Goal: Information Seeking & Learning: Learn about a topic

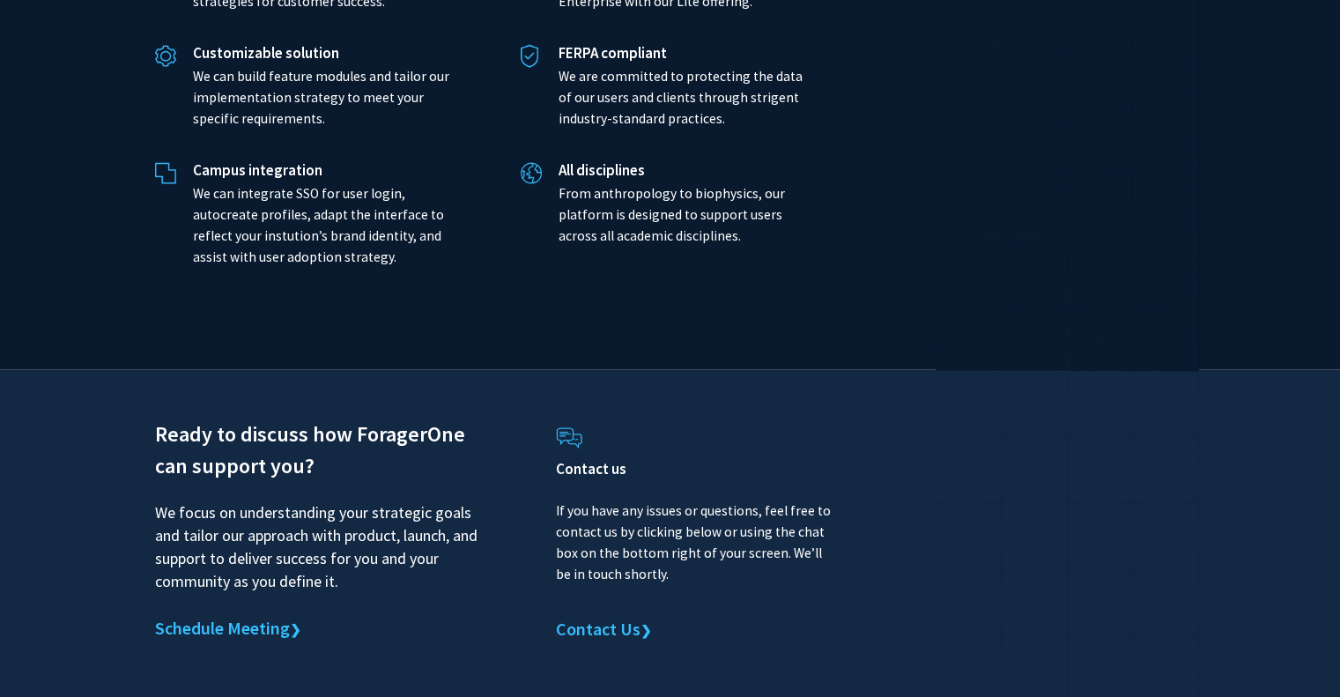
scroll to position [4110, 0]
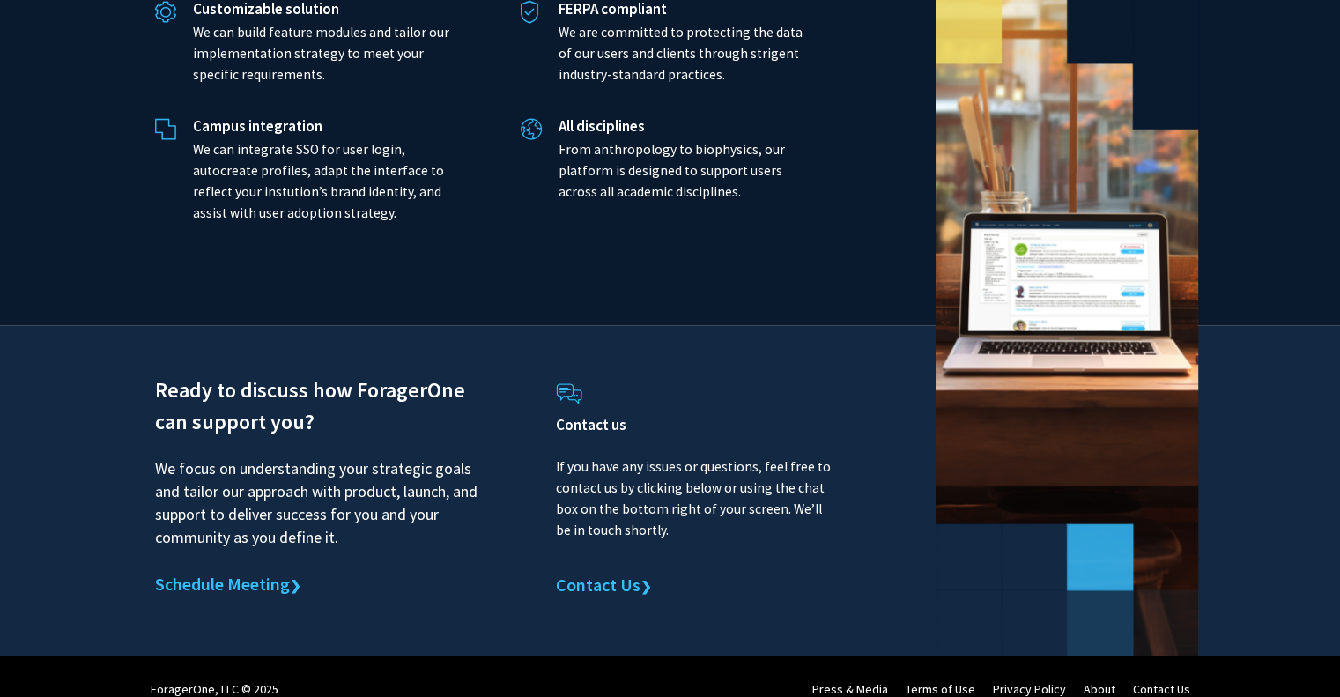
click at [589, 549] on div "Contact us If you have any issues or questions, feel free to contact us by clic…" at bounding box center [695, 492] width 278 height 234
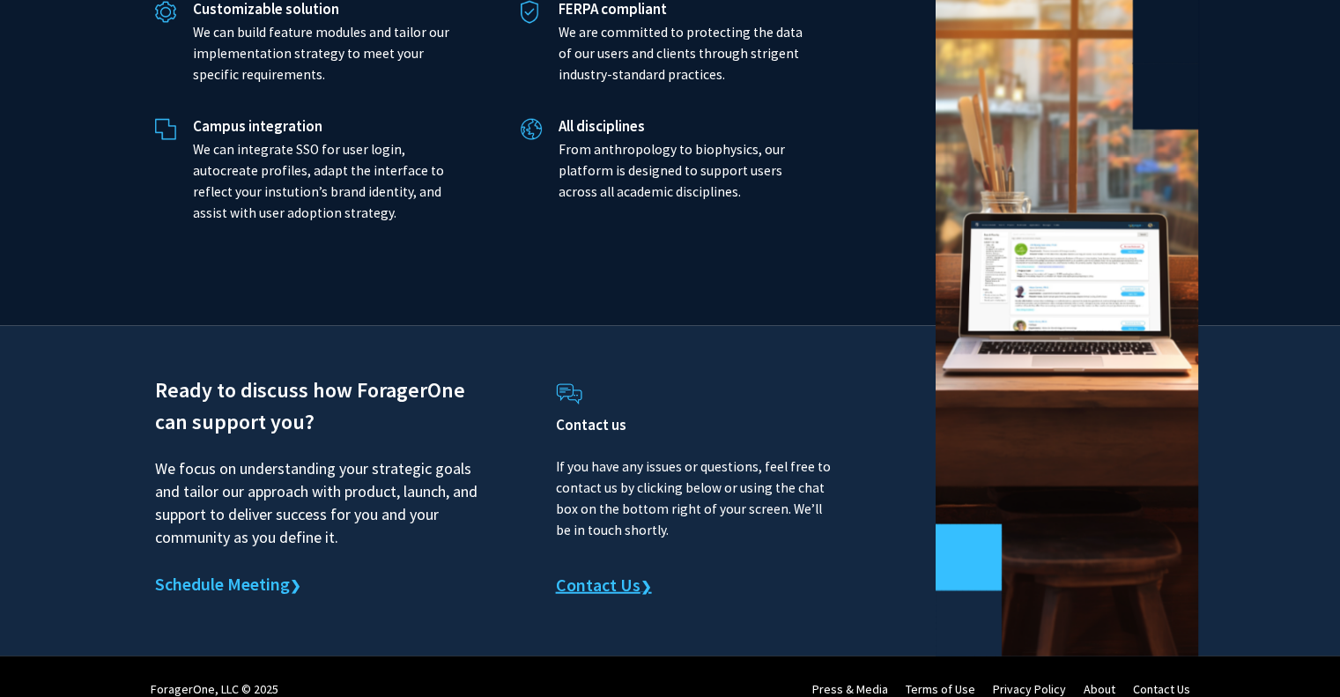
click at [594, 573] on link "Contact Us ❯" at bounding box center [604, 586] width 96 height 26
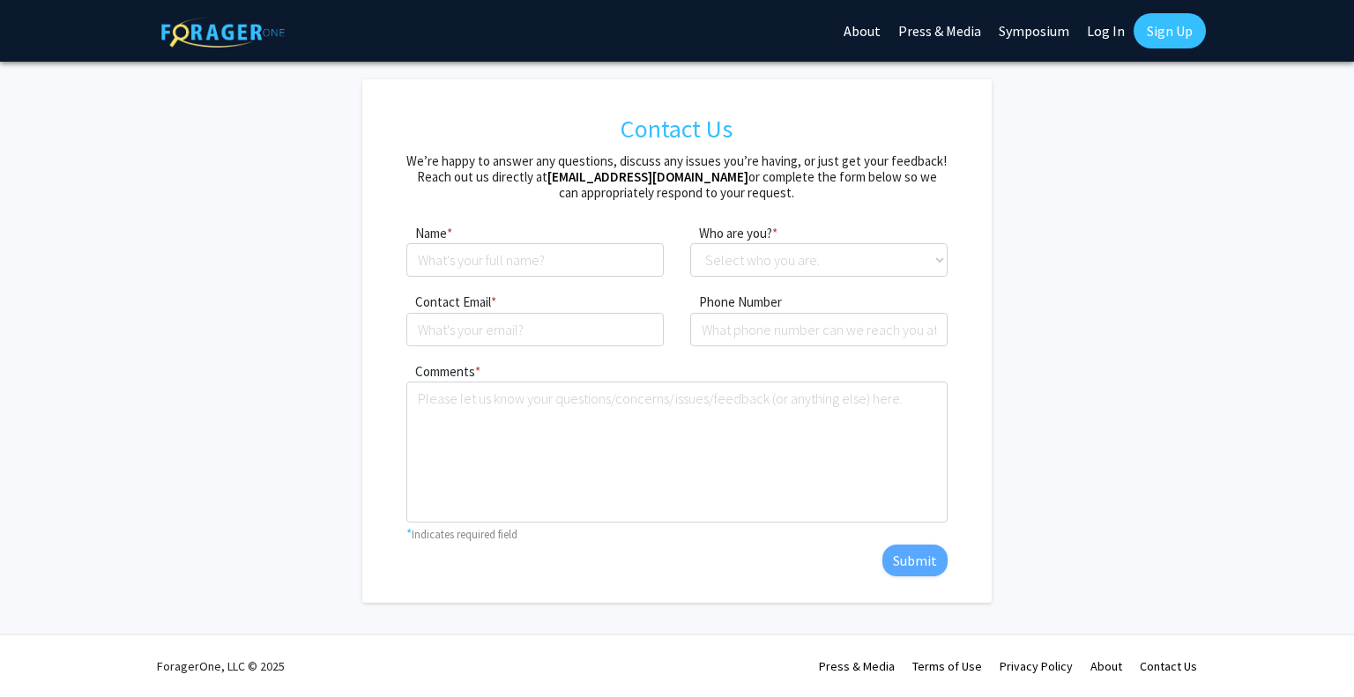
click at [1038, 33] on link "Symposium" at bounding box center [1034, 31] width 88 height 62
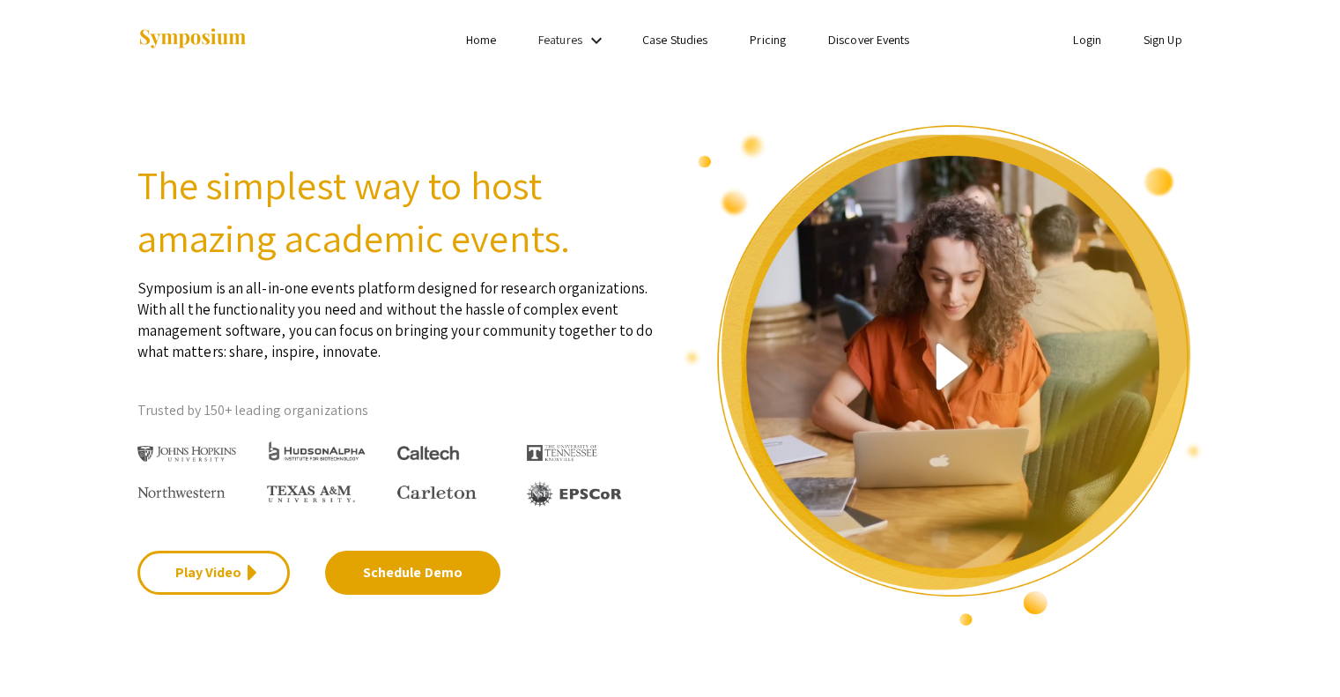
click at [597, 40] on mat-icon "keyboard_arrow_down" at bounding box center [596, 40] width 21 height 21
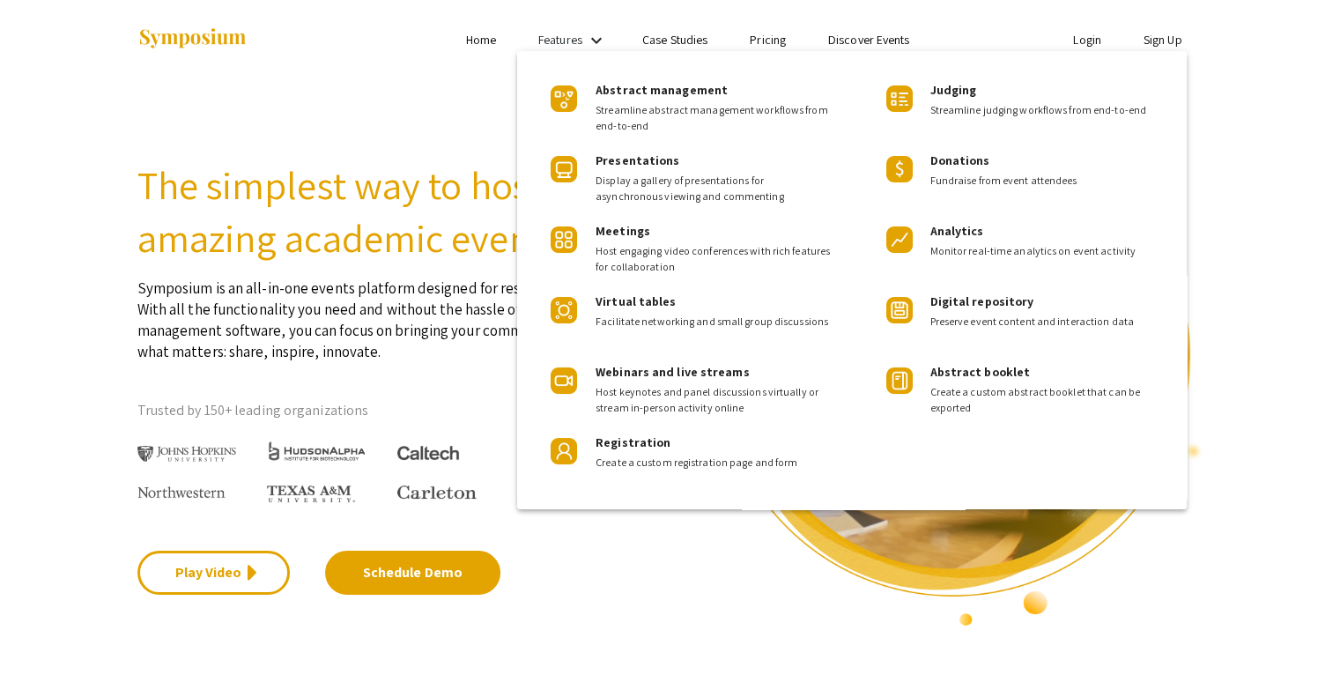
click at [915, 29] on div at bounding box center [670, 348] width 1340 height 697
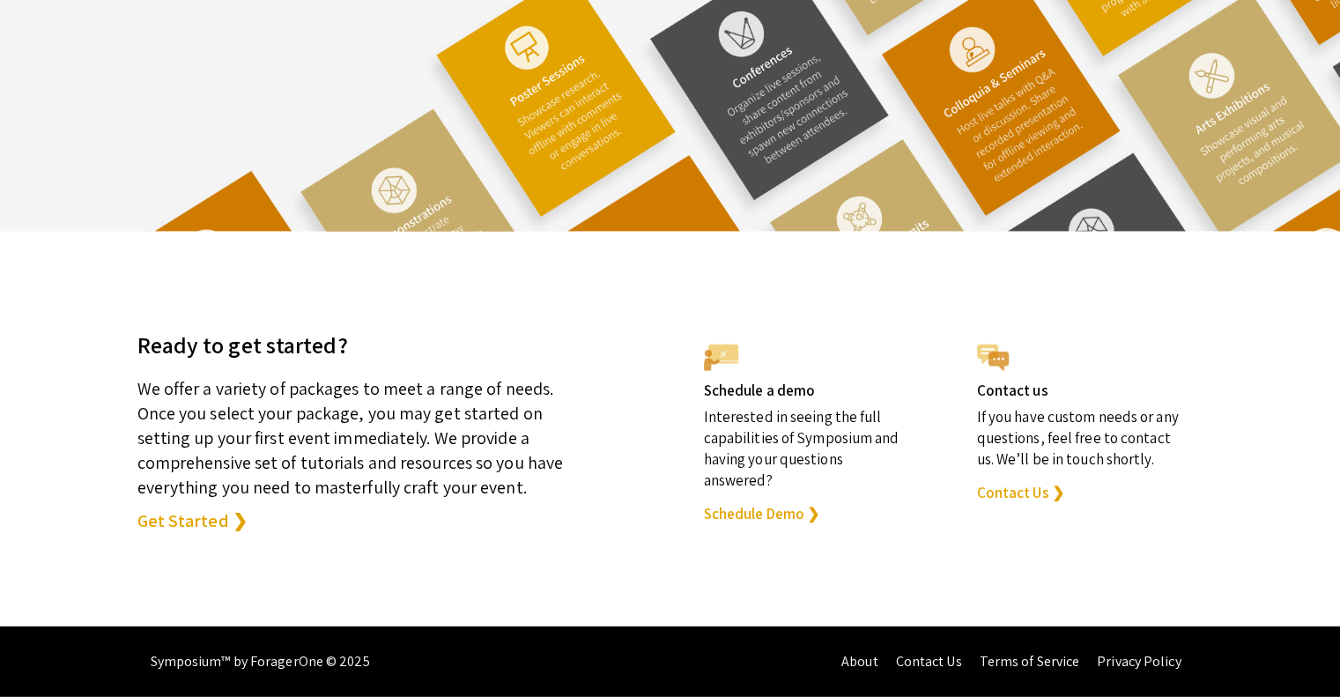
scroll to position [4876, 0]
click at [1031, 507] on div "Contact us If you have custom needs or any questions, feel free to contact us. …" at bounding box center [1080, 418] width 247 height 197
click at [1022, 499] on link "Contact Us ❯" at bounding box center [1020, 492] width 87 height 21
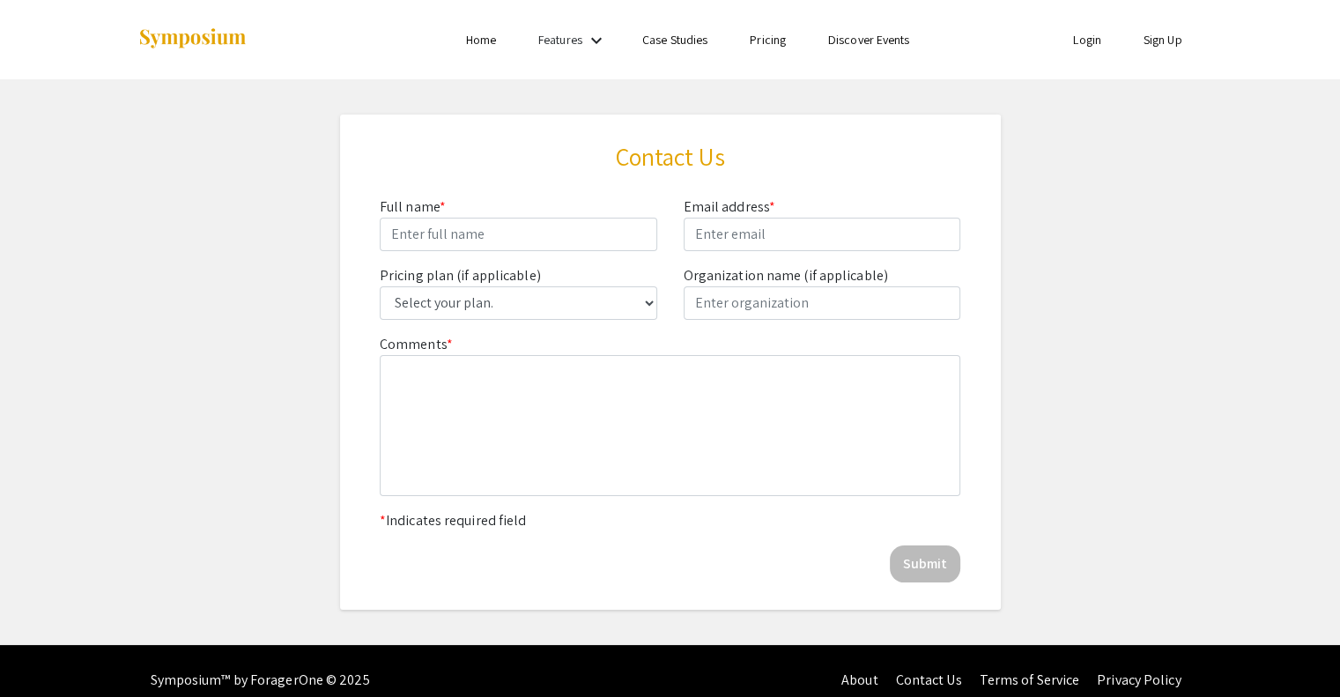
click at [228, 41] on img at bounding box center [192, 39] width 110 height 24
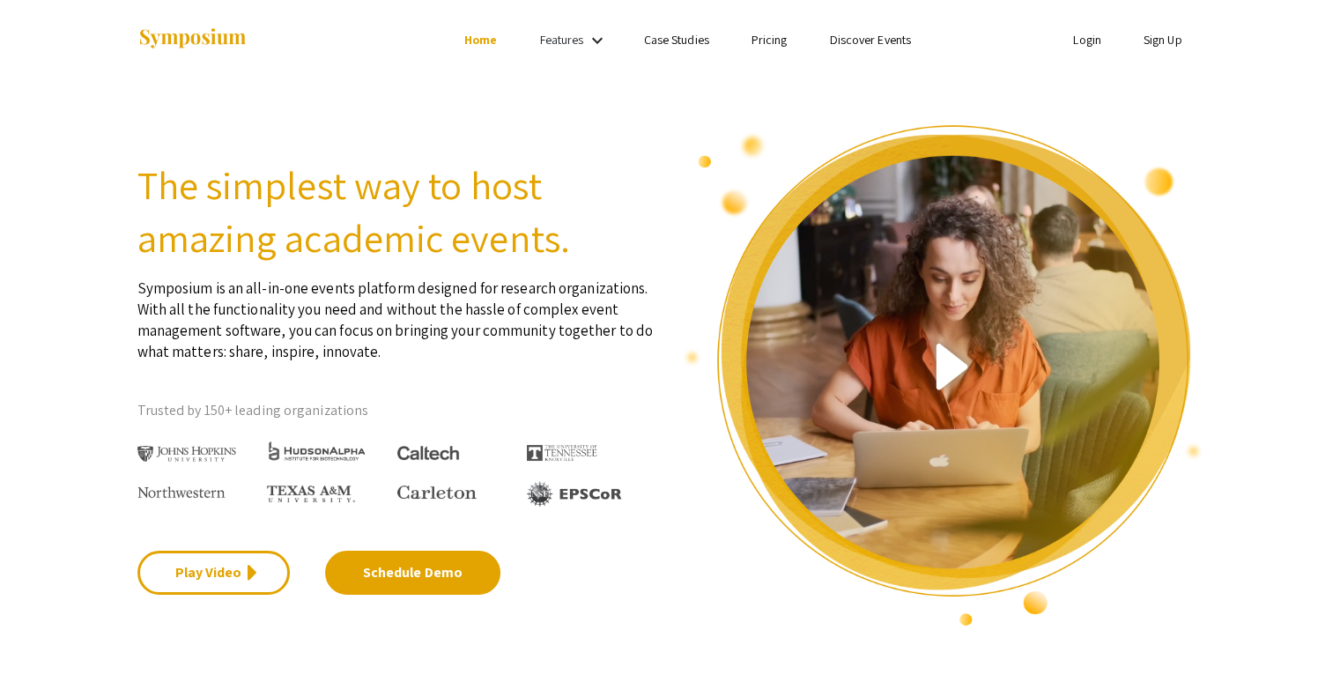
click at [557, 261] on h2 "The simplest way to host amazing academic events." at bounding box center [397, 212] width 520 height 106
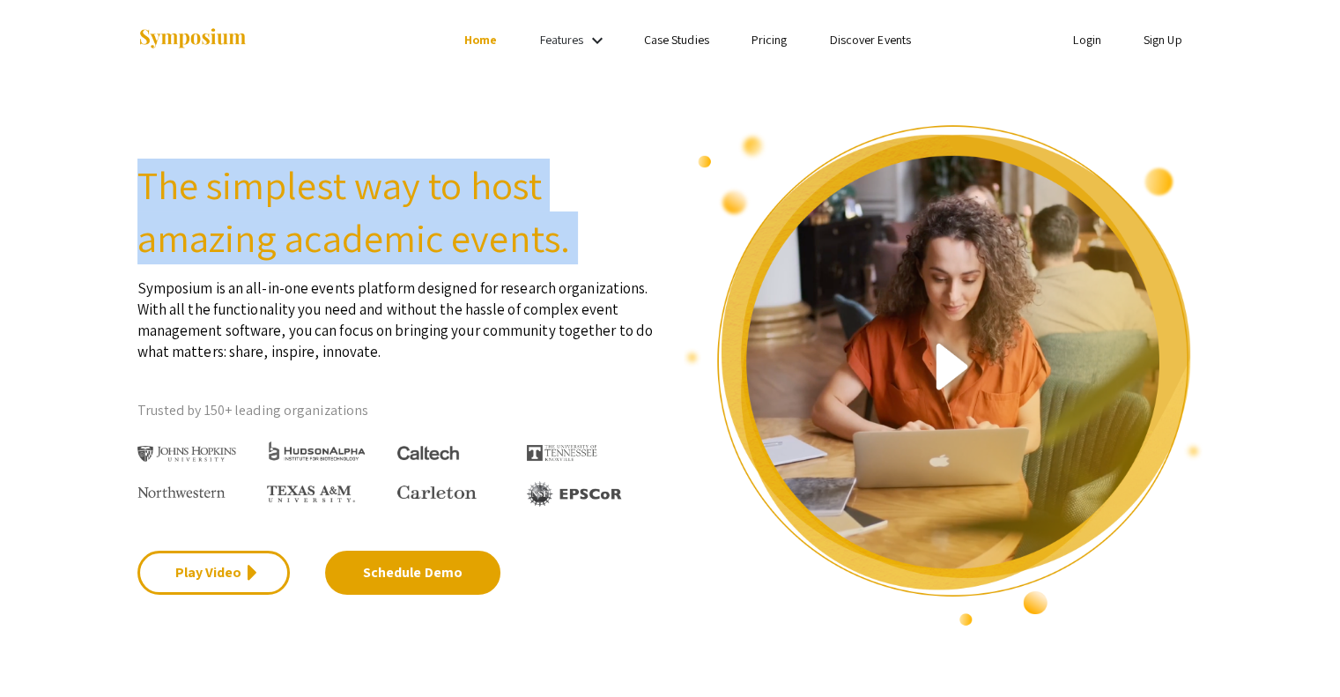
click at [557, 261] on h2 "The simplest way to host amazing academic events." at bounding box center [397, 212] width 520 height 106
click at [520, 242] on h2 "The simplest way to host amazing academic events." at bounding box center [397, 212] width 520 height 106
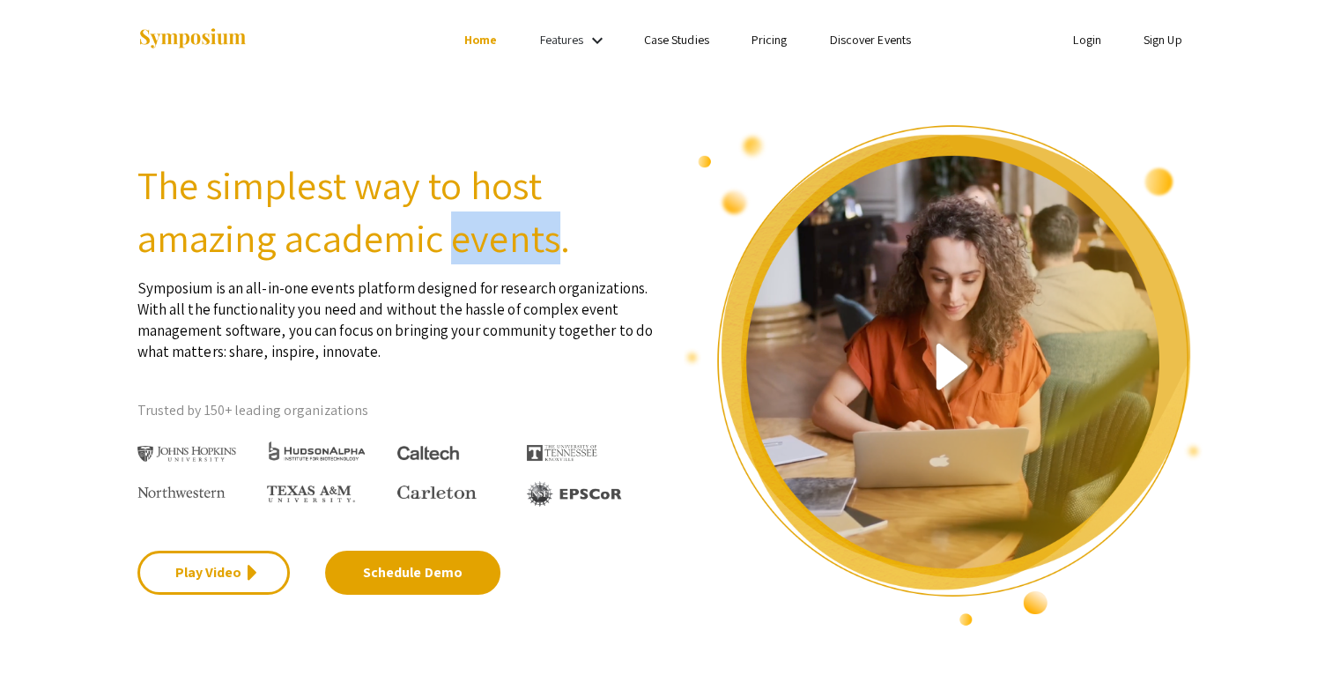
click at [520, 242] on h2 "The simplest way to host amazing academic events." at bounding box center [397, 212] width 520 height 106
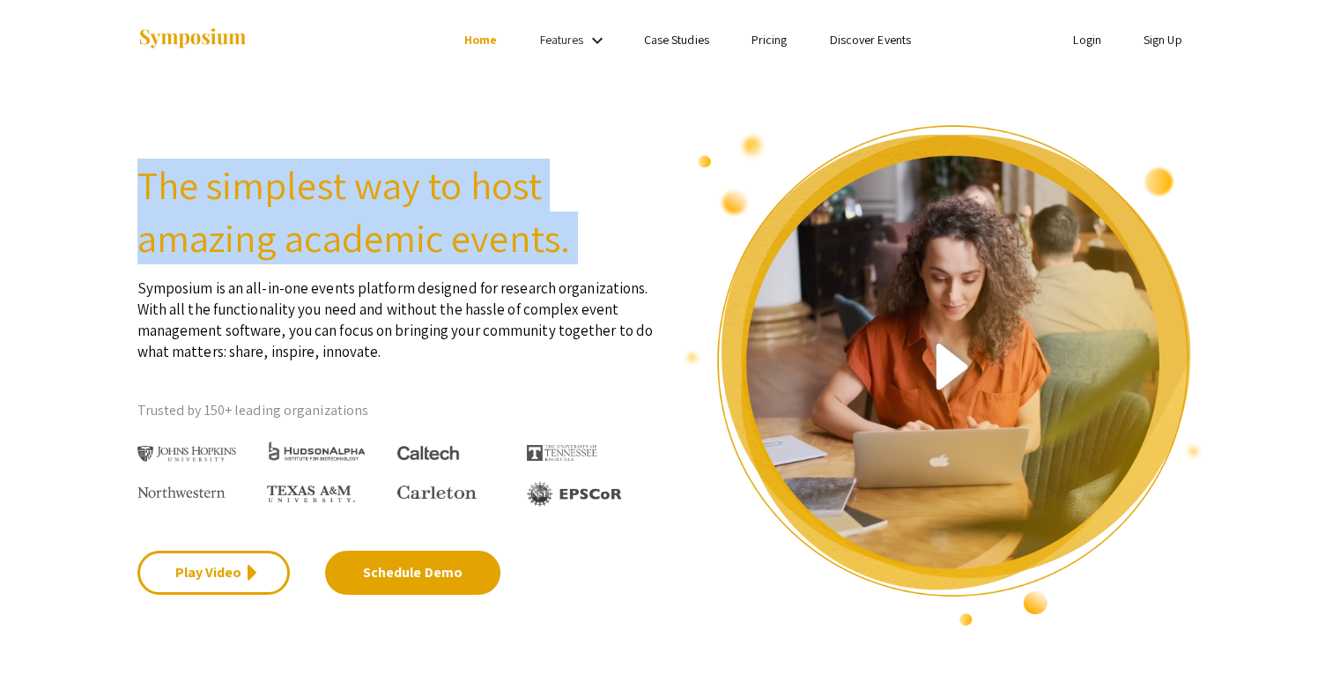
click at [520, 242] on h2 "The simplest way to host amazing academic events." at bounding box center [397, 212] width 520 height 106
click at [508, 238] on h2 "The simplest way to host amazing academic events." at bounding box center [397, 212] width 520 height 106
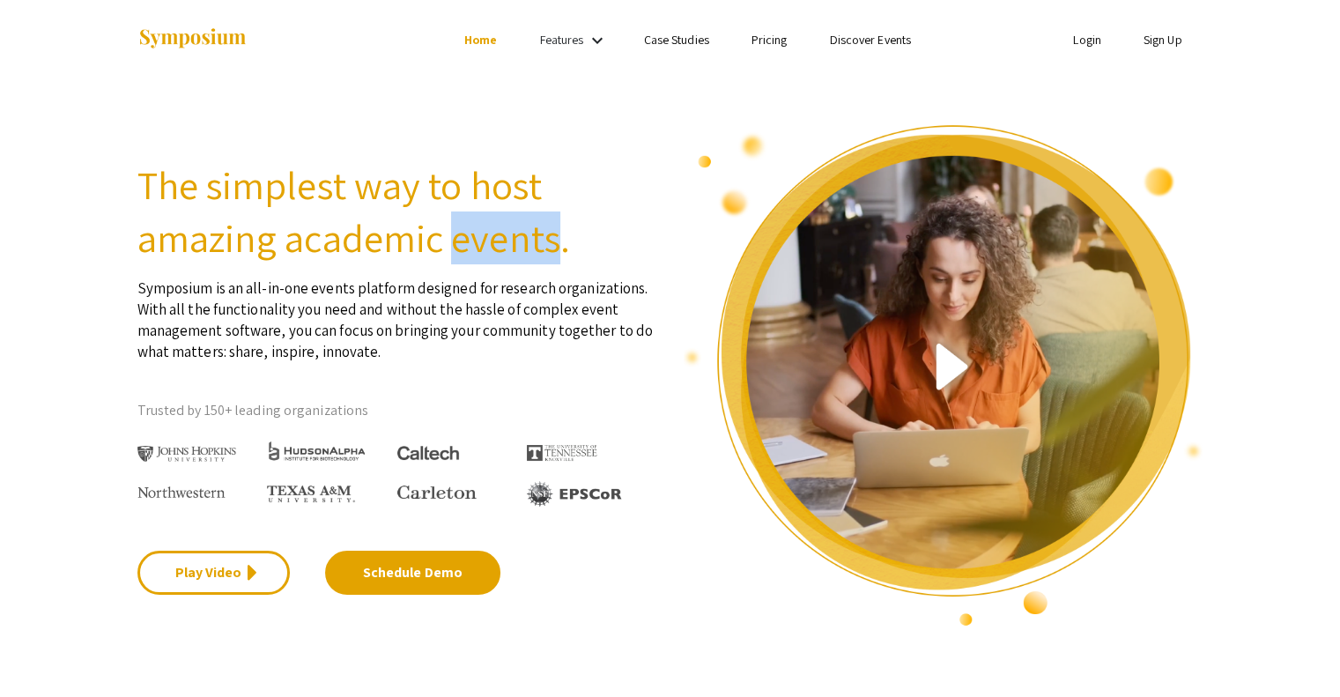
click at [508, 238] on h2 "The simplest way to host amazing academic events." at bounding box center [397, 212] width 520 height 106
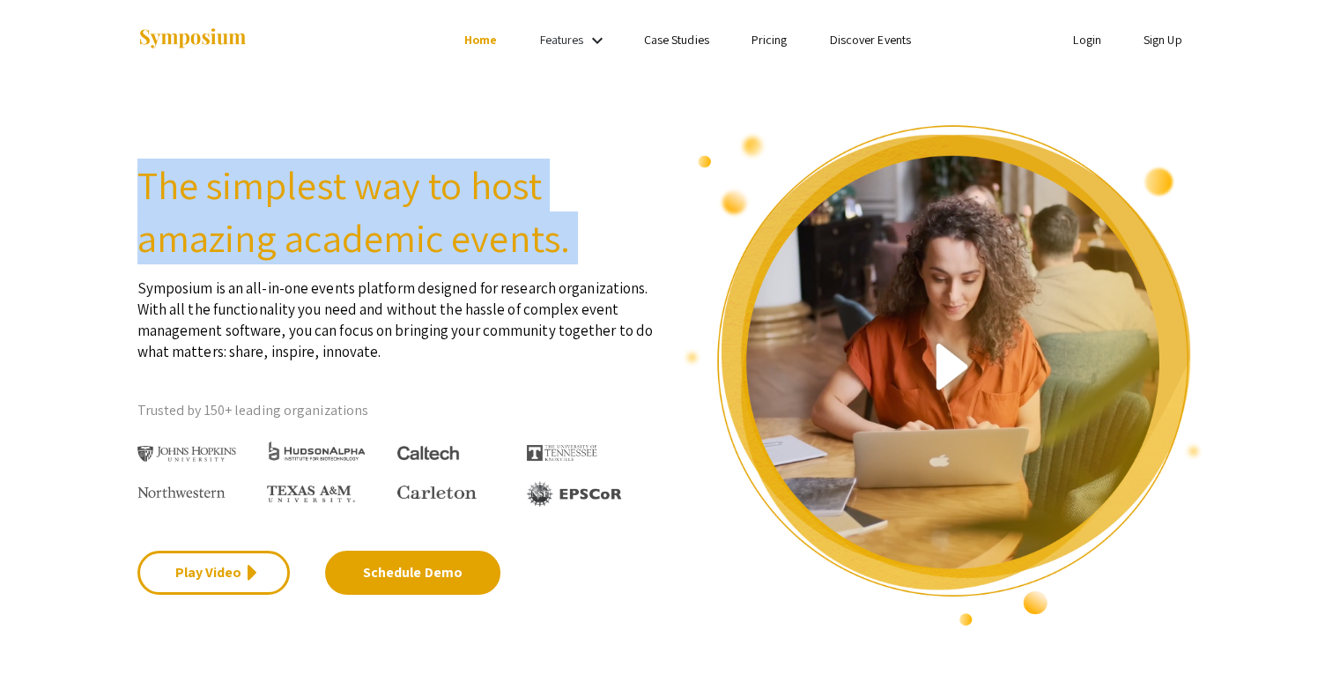
click at [508, 238] on h2 "The simplest way to host amazing academic events." at bounding box center [397, 212] width 520 height 106
click at [514, 156] on div "The simplest way to host amazing academic events. Symposium is an all-in-one ev…" at bounding box center [397, 375] width 546 height 504
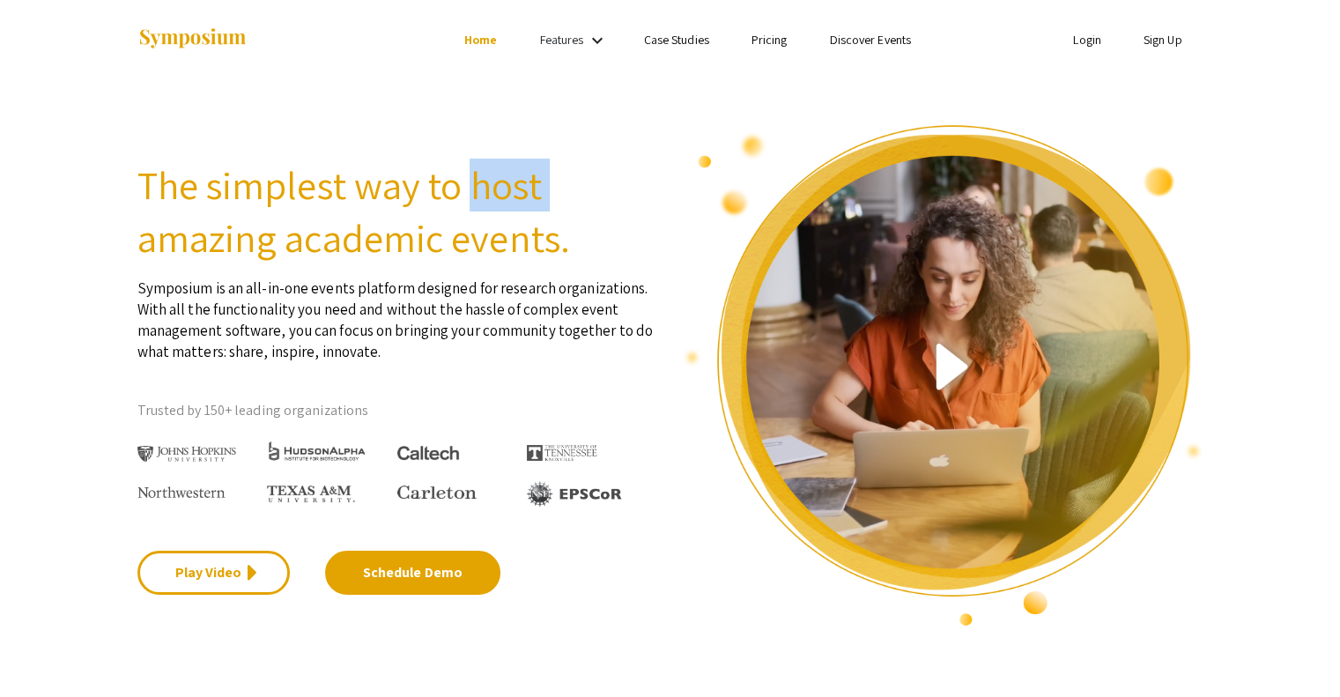
click at [514, 156] on div "The simplest way to host amazing academic events. Symposium is an all-in-one ev…" at bounding box center [397, 375] width 546 height 504
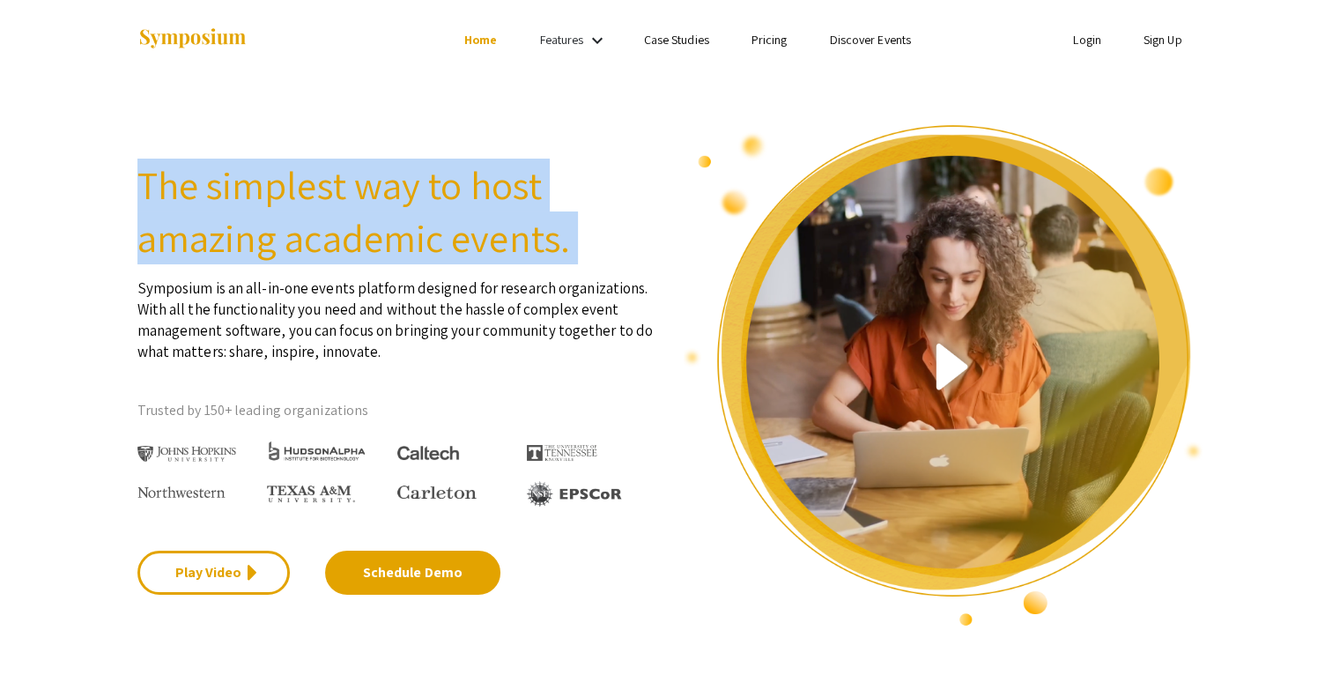
click at [514, 156] on div "The simplest way to host amazing academic events. Symposium is an all-in-one ev…" at bounding box center [397, 375] width 546 height 504
click at [656, 36] on link "Case Studies" at bounding box center [676, 40] width 65 height 16
